Goal: Find specific page/section: Find specific page/section

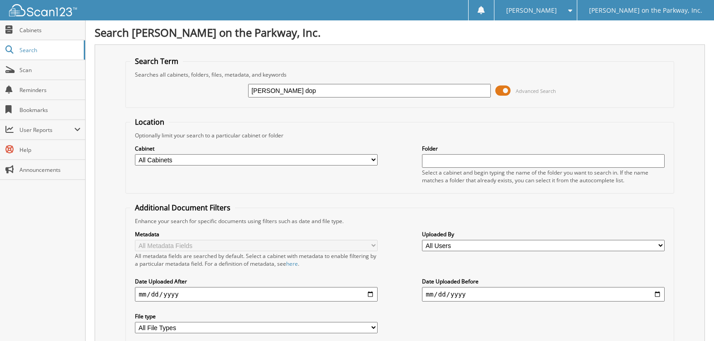
type input "[PERSON_NAME] dop"
click at [374, 156] on select "All Cabinets BODY SHOP EST BODY SHOP ROS FTC PRIVACY P-PARTS P-SERVICE Needs Fi…" at bounding box center [256, 159] width 242 height 11
select select "780"
click at [135, 154] on select "All Cabinets BODY SHOP EST BODY SHOP ROS FTC PRIVACY P-PARTS P-SERVICE Needs Fi…" at bounding box center [256, 159] width 242 height 11
click at [471, 161] on input "text" at bounding box center [543, 161] width 242 height 14
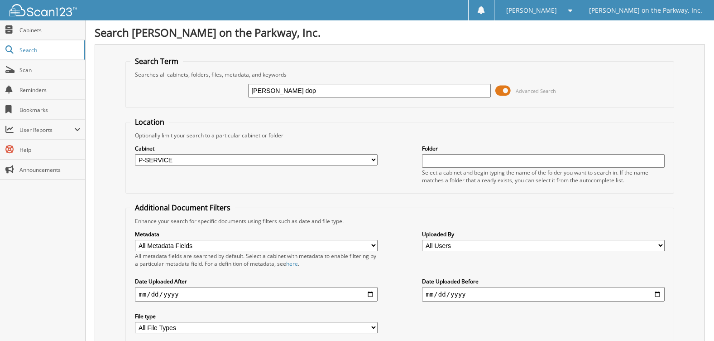
click at [397, 180] on div "Cabinet All Cabinets BODY SHOP EST BODY SHOP ROS FTC PRIVACY P-PARTS P-SERVICE" at bounding box center [399, 163] width 538 height 49
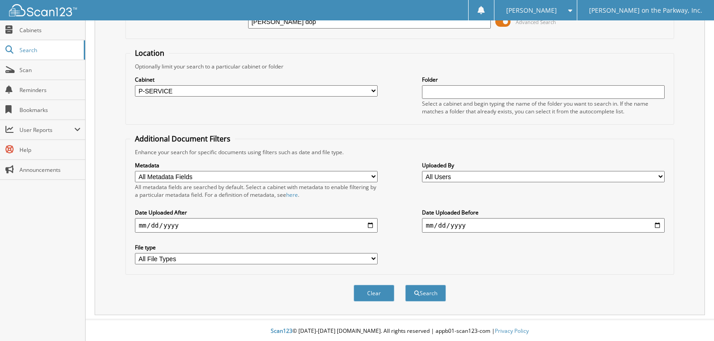
scroll to position [71, 0]
click at [421, 293] on button "Search" at bounding box center [425, 291] width 41 height 17
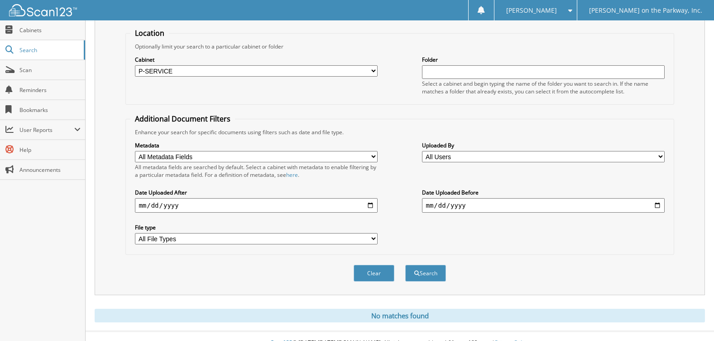
scroll to position [102, 0]
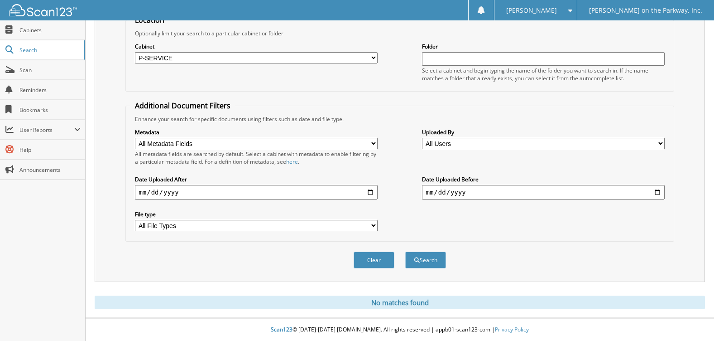
click at [469, 144] on select "All Users [PERSON_NAME] [PERSON_NAME] [PERSON_NAME] [PERSON_NAME] [PERSON_NAME]…" at bounding box center [543, 143] width 242 height 11
click at [38, 72] on span "Scan" at bounding box center [49, 70] width 61 height 8
